Goal: Navigation & Orientation: Find specific page/section

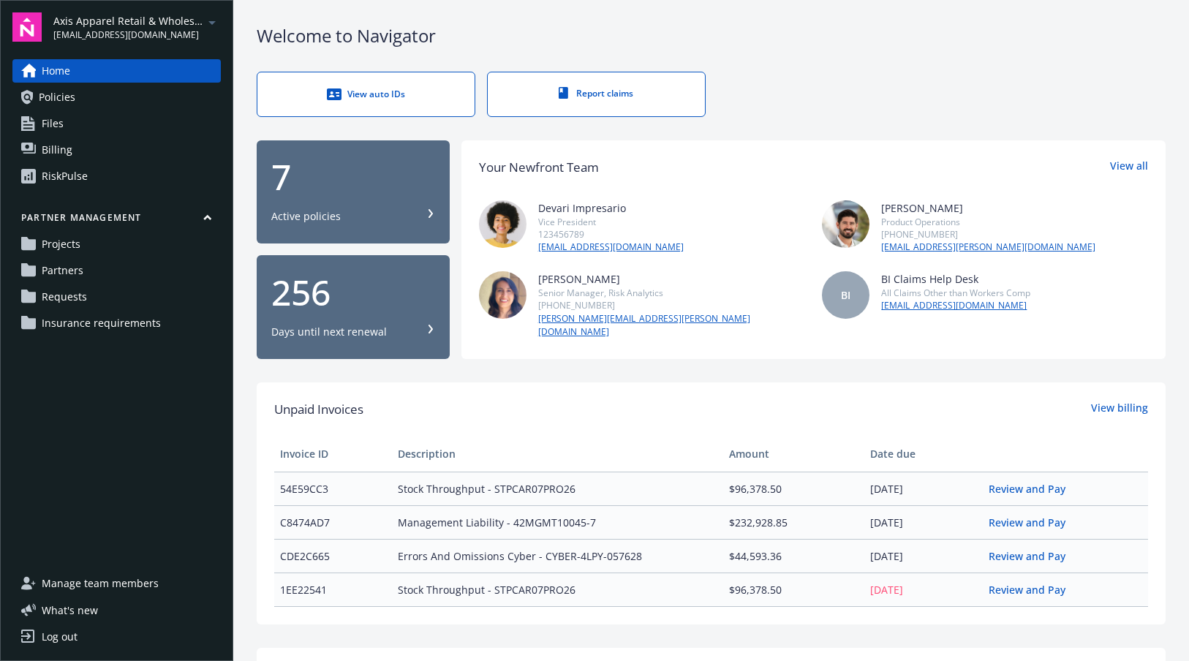
click at [208, 21] on icon "arrowDropDown" at bounding box center [212, 23] width 18 height 18
click at [158, 399] on div "Home Policies Files Billing RiskPulse Partner management Projects Partners Requ…" at bounding box center [116, 306] width 208 height 495
click at [207, 31] on div "Axis Apparel Retail & Wholesale, LLC [EMAIL_ADDRESS][DOMAIN_NAME]" at bounding box center [137, 27] width 168 height 29
click at [94, 369] on div "Home Policies Files Billing RiskPulse Partner management Projects Partners Requ…" at bounding box center [116, 306] width 208 height 495
